Goal: Check status: Check status

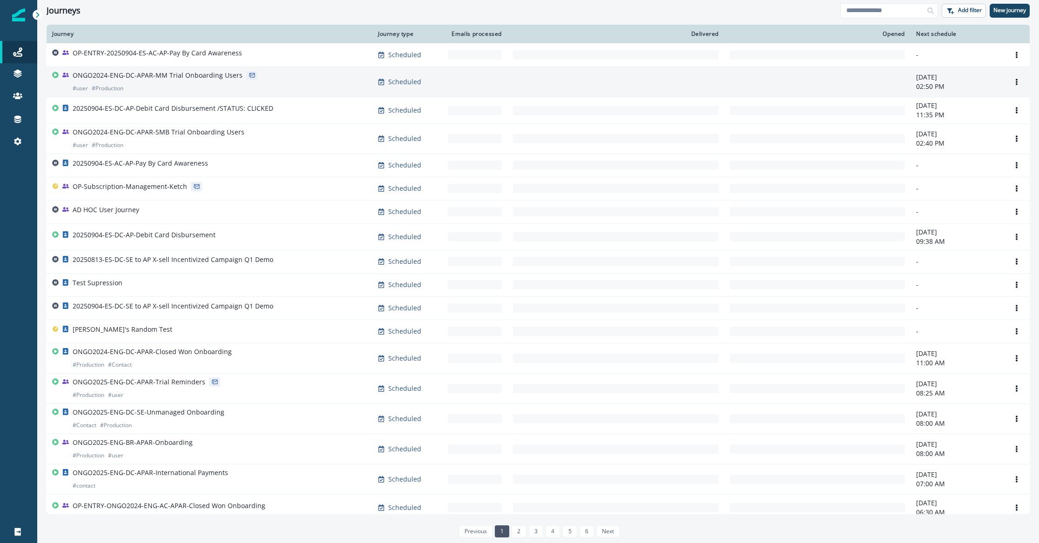
click at [195, 75] on p "ONGO2024-ENG-DC-APAR-MM Trial Onboarding Users" at bounding box center [158, 75] width 170 height 9
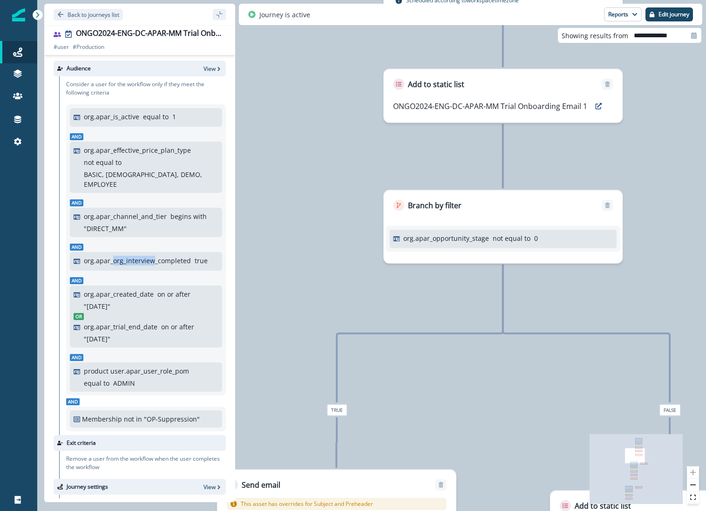
drag, startPoint x: 113, startPoint y: 249, endPoint x: 153, endPoint y: 250, distance: 40.1
click at [153, 256] on p "org.apar_org_interview_completed" at bounding box center [137, 261] width 107 height 10
drag, startPoint x: 107, startPoint y: 287, endPoint x: 163, endPoint y: 285, distance: 55.9
click at [163, 289] on div "org.apar_created_date on or after " [DATE] "" at bounding box center [151, 300] width 135 height 22
click at [100, 366] on p "product user.apar_user_role_pom" at bounding box center [136, 371] width 105 height 10
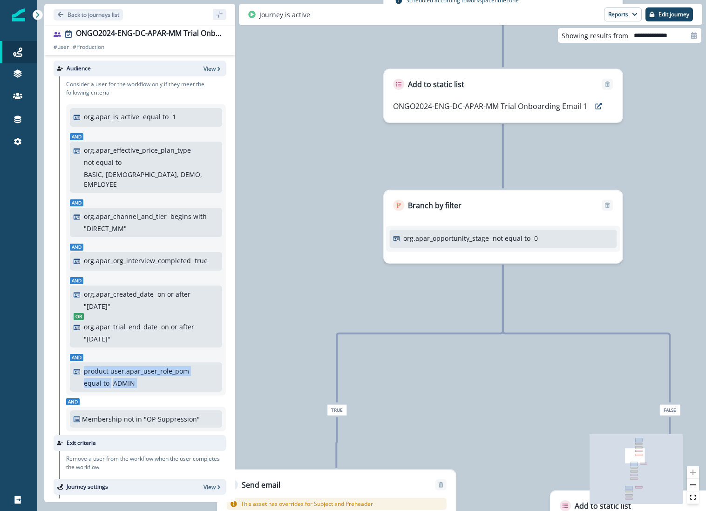
drag, startPoint x: 100, startPoint y: 361, endPoint x: 113, endPoint y: 382, distance: 24.9
click at [113, 382] on div "org.apar_is_active equal to 1 And org.apar_effective_price_plan_type not equal …" at bounding box center [146, 249] width 160 height 291
